Goal: Task Accomplishment & Management: Use online tool/utility

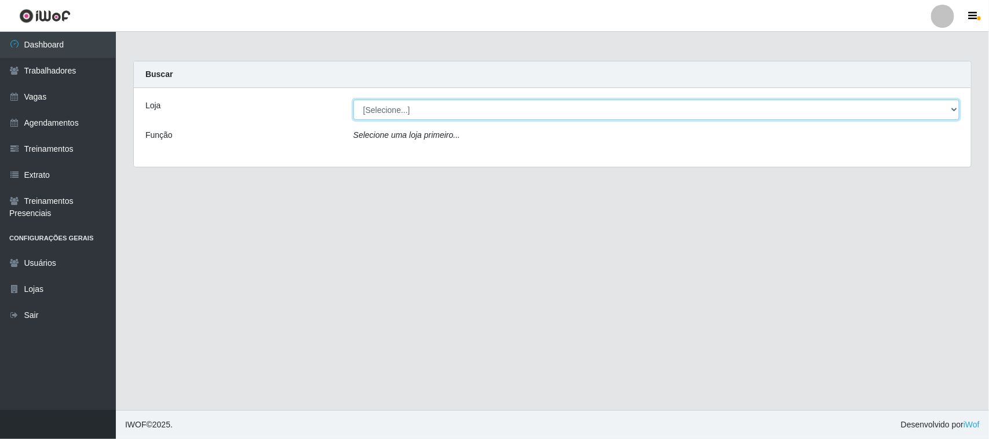
click at [412, 116] on select "[Selecione...] Nordestão - [GEOGRAPHIC_DATA]" at bounding box center [656, 110] width 606 height 20
select select "420"
click at [353, 100] on select "[Selecione...] Nordestão - [GEOGRAPHIC_DATA]" at bounding box center [656, 110] width 606 height 20
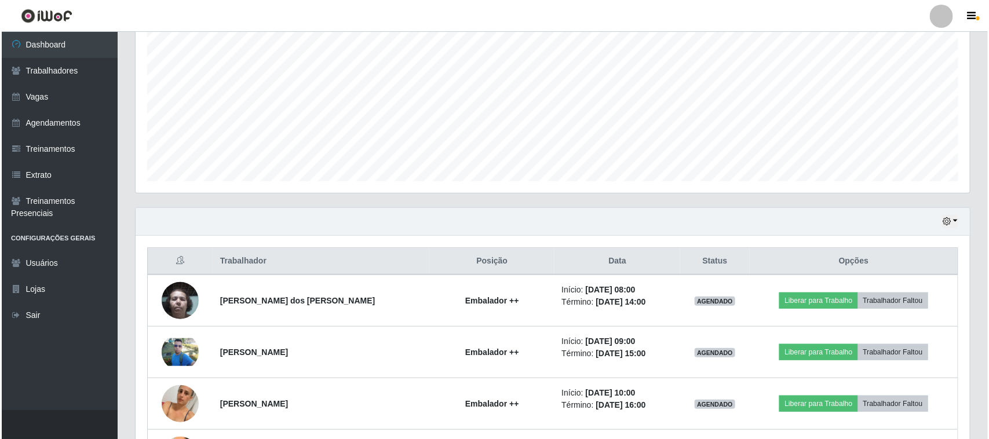
scroll to position [290, 0]
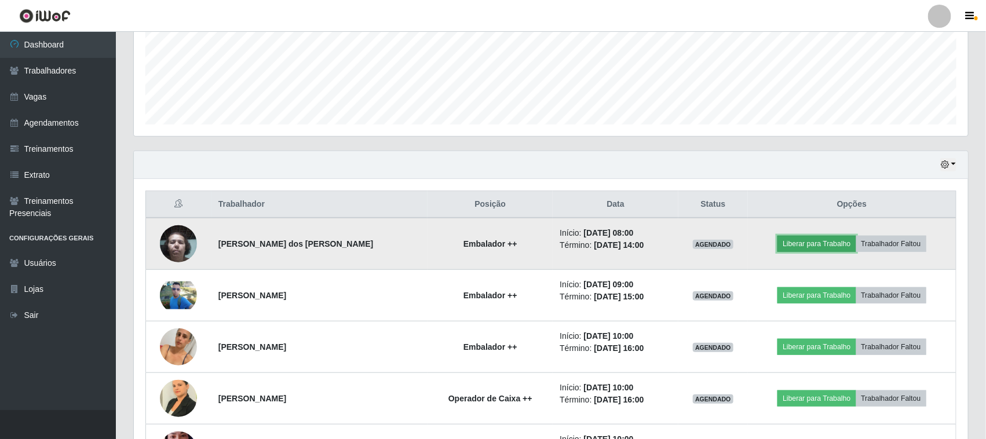
click at [822, 245] on button "Liberar para Trabalho" at bounding box center [817, 244] width 78 height 16
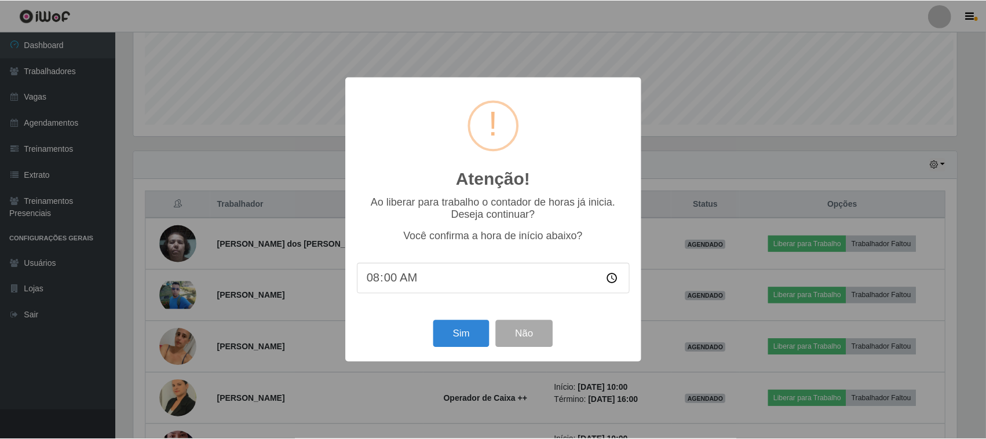
scroll to position [241, 826]
click at [465, 334] on button "Sim" at bounding box center [463, 333] width 56 height 27
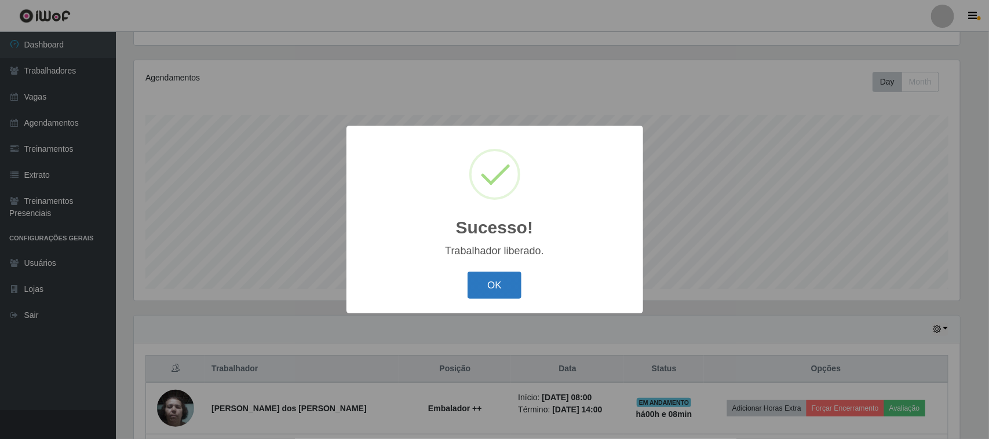
click at [504, 284] on button "OK" at bounding box center [495, 285] width 54 height 27
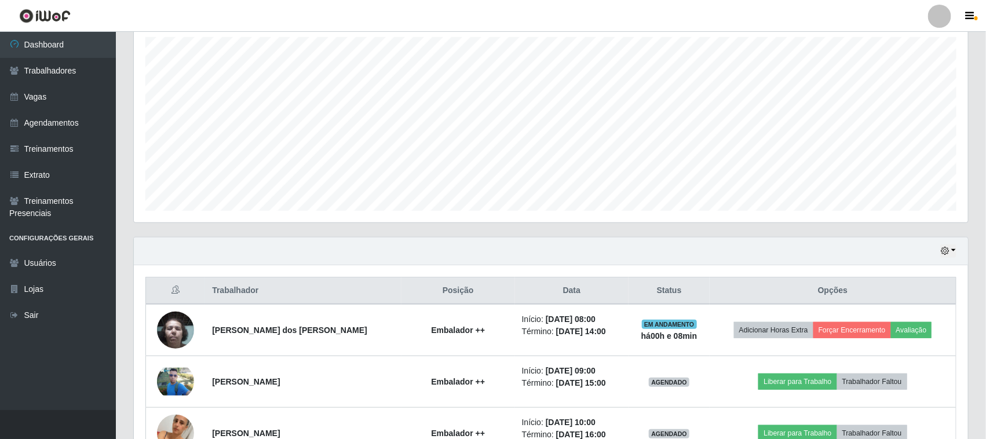
scroll to position [342, 0]
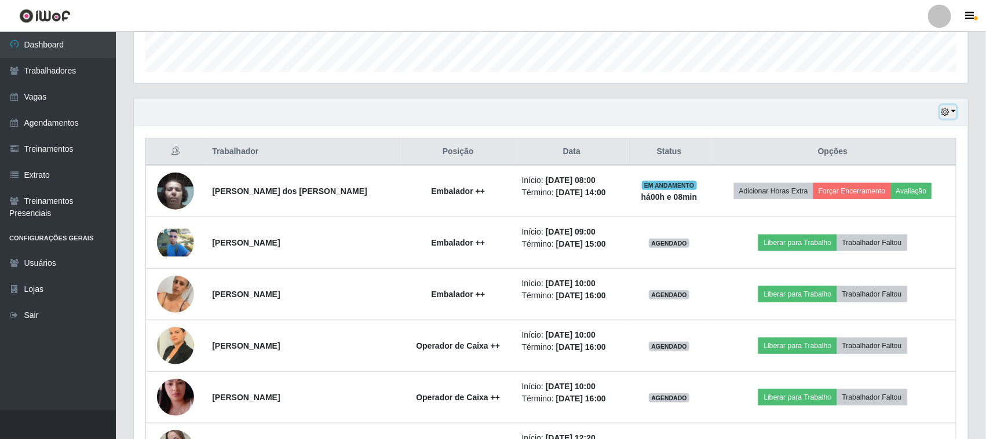
click at [950, 114] on button "button" at bounding box center [948, 111] width 16 height 13
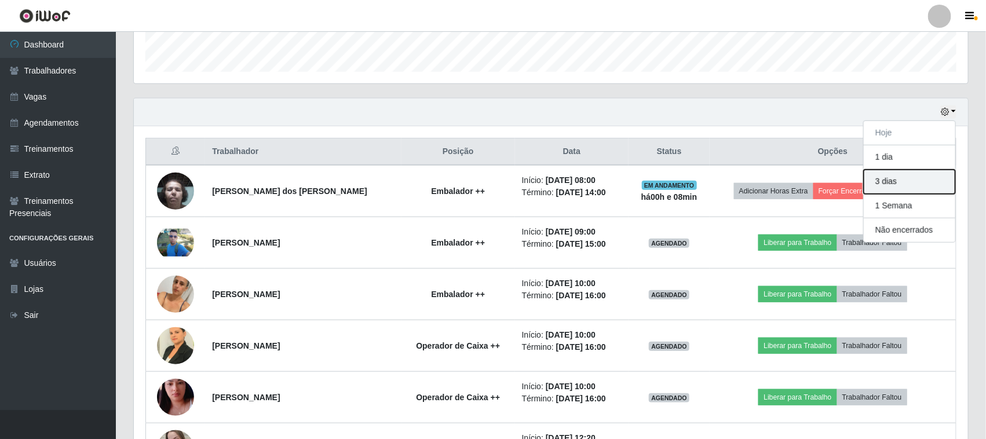
click at [898, 184] on button "3 dias" at bounding box center [910, 182] width 92 height 24
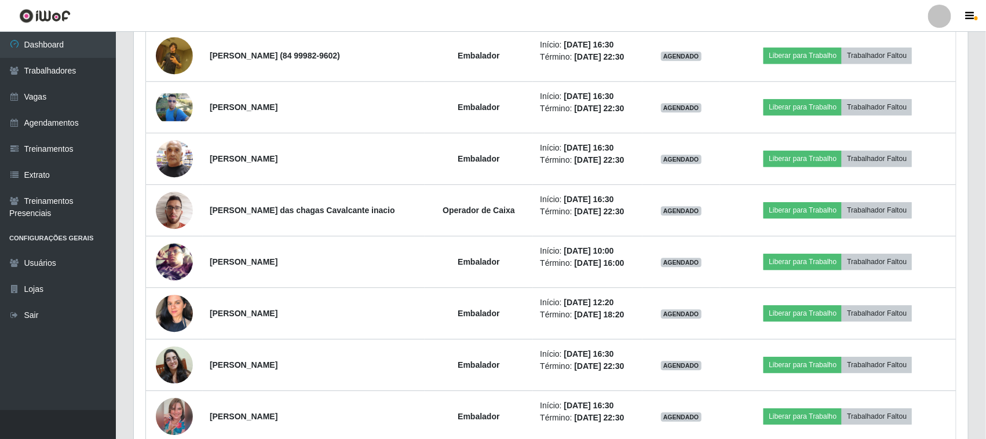
scroll to position [1356, 0]
